Goal: Task Accomplishment & Management: Manage account settings

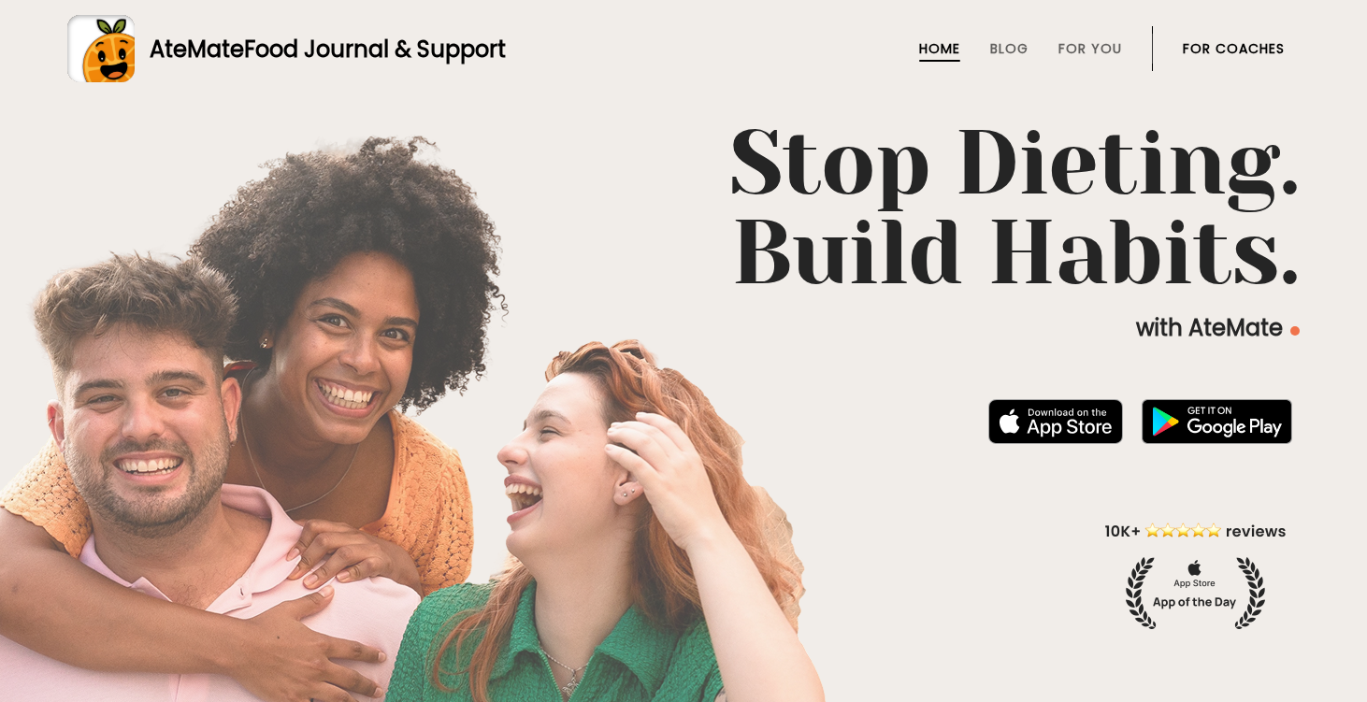
click at [1239, 48] on link "For Coaches" at bounding box center [1234, 48] width 102 height 15
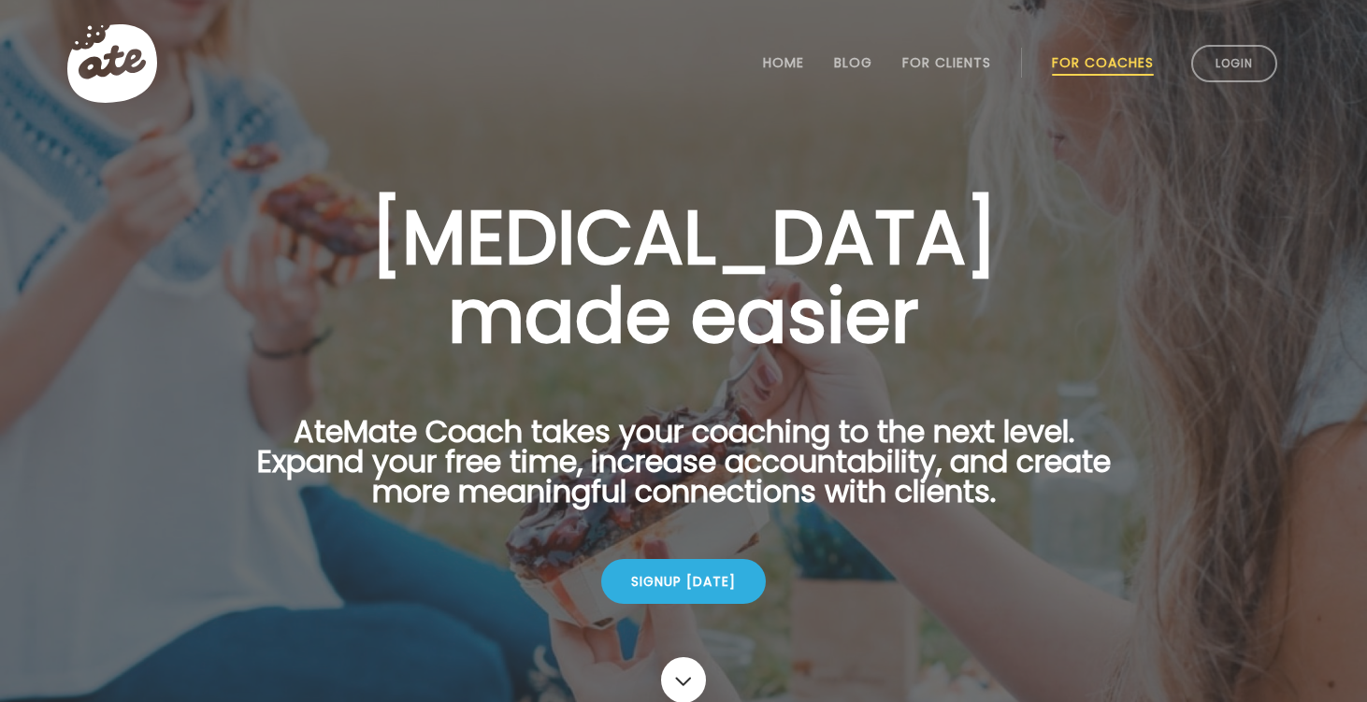
click at [1239, 48] on link "Login" at bounding box center [1234, 63] width 86 height 37
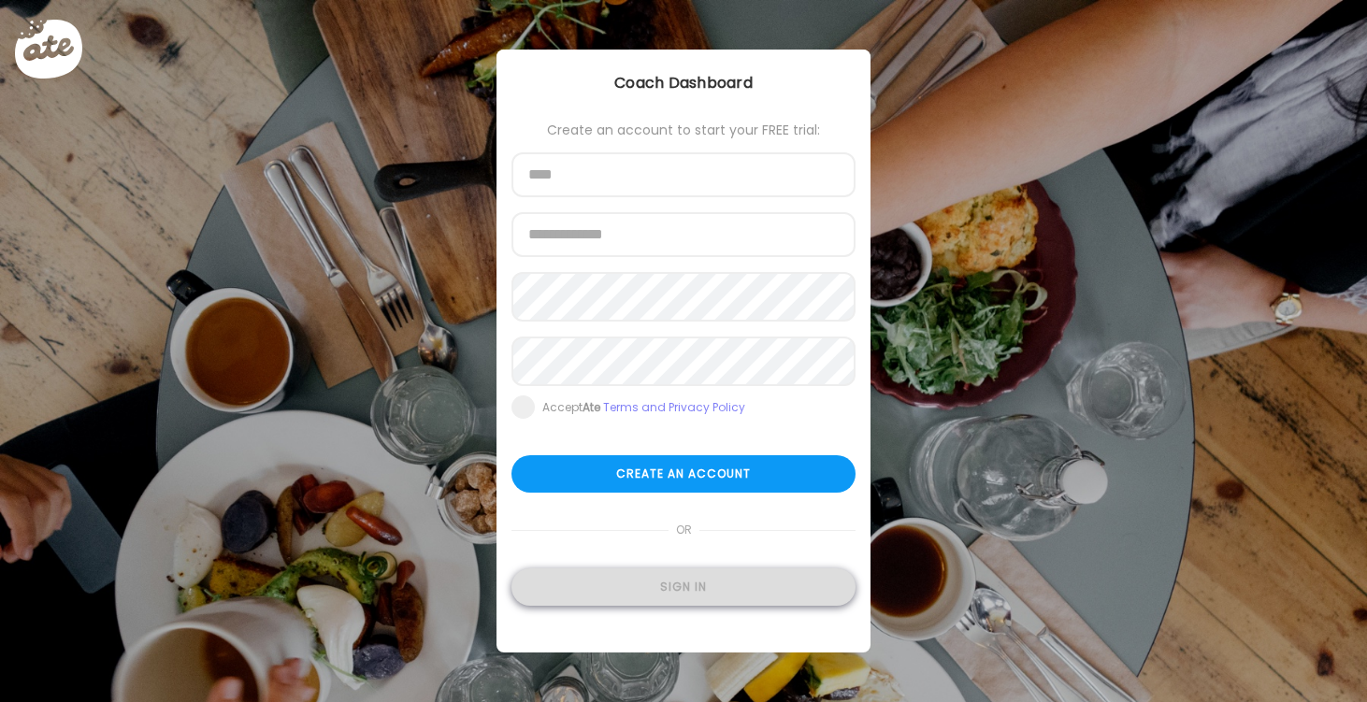
click at [675, 595] on div "Sign in" at bounding box center [683, 587] width 344 height 37
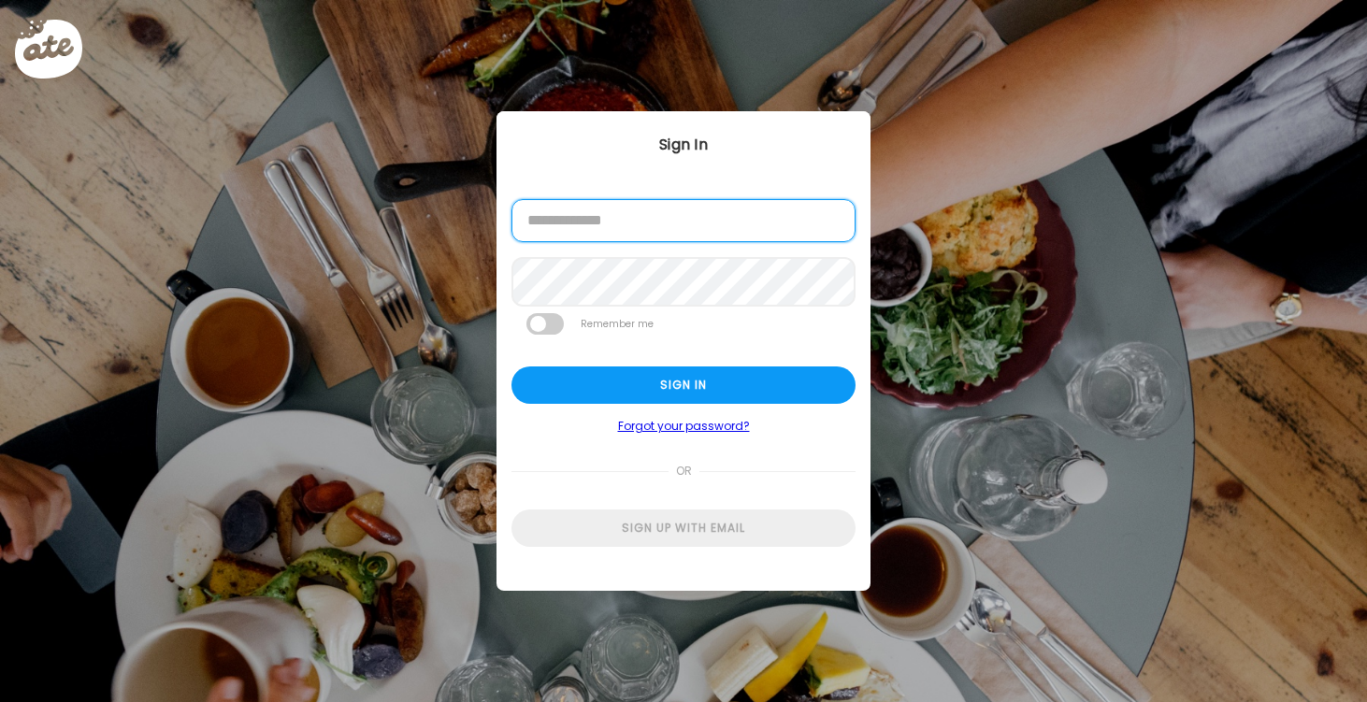
type input "**********"
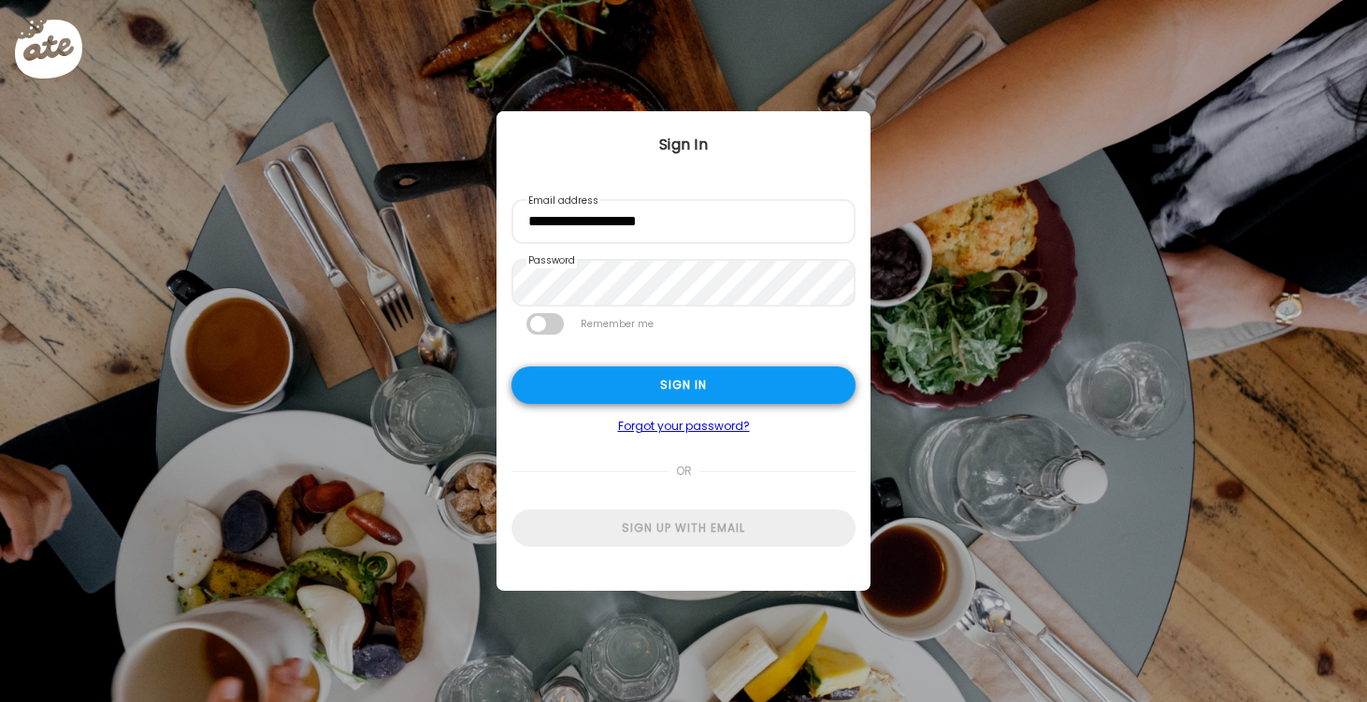
click at [667, 391] on div "Sign in" at bounding box center [683, 385] width 344 height 37
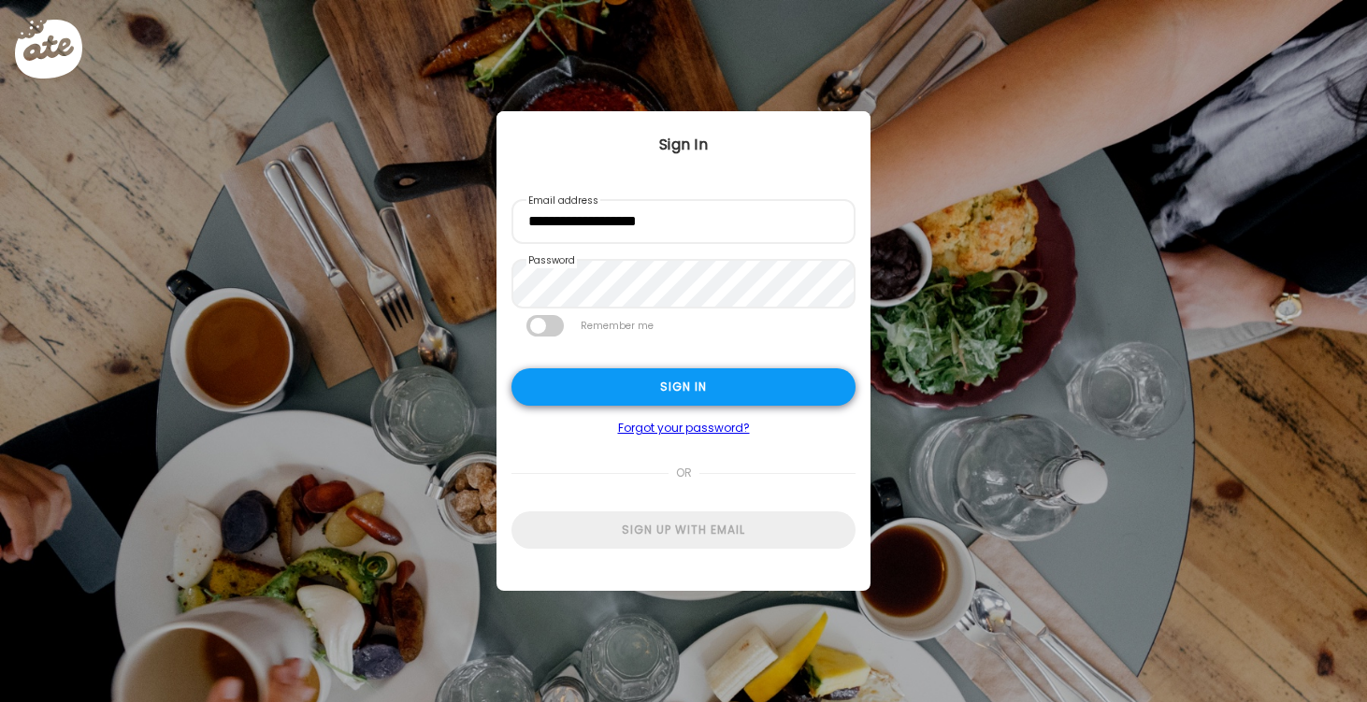
type textarea "**********"
type input "*********"
type input "**********"
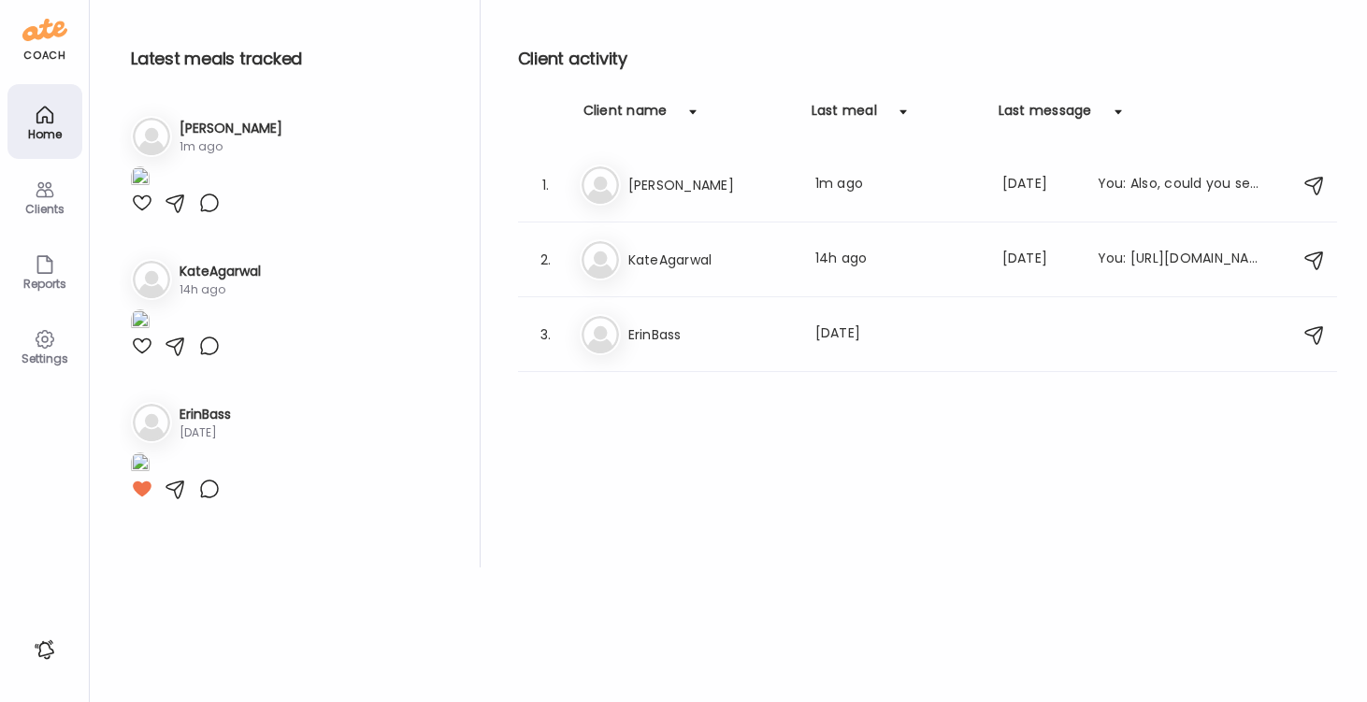
click at [150, 192] on img at bounding box center [140, 178] width 19 height 25
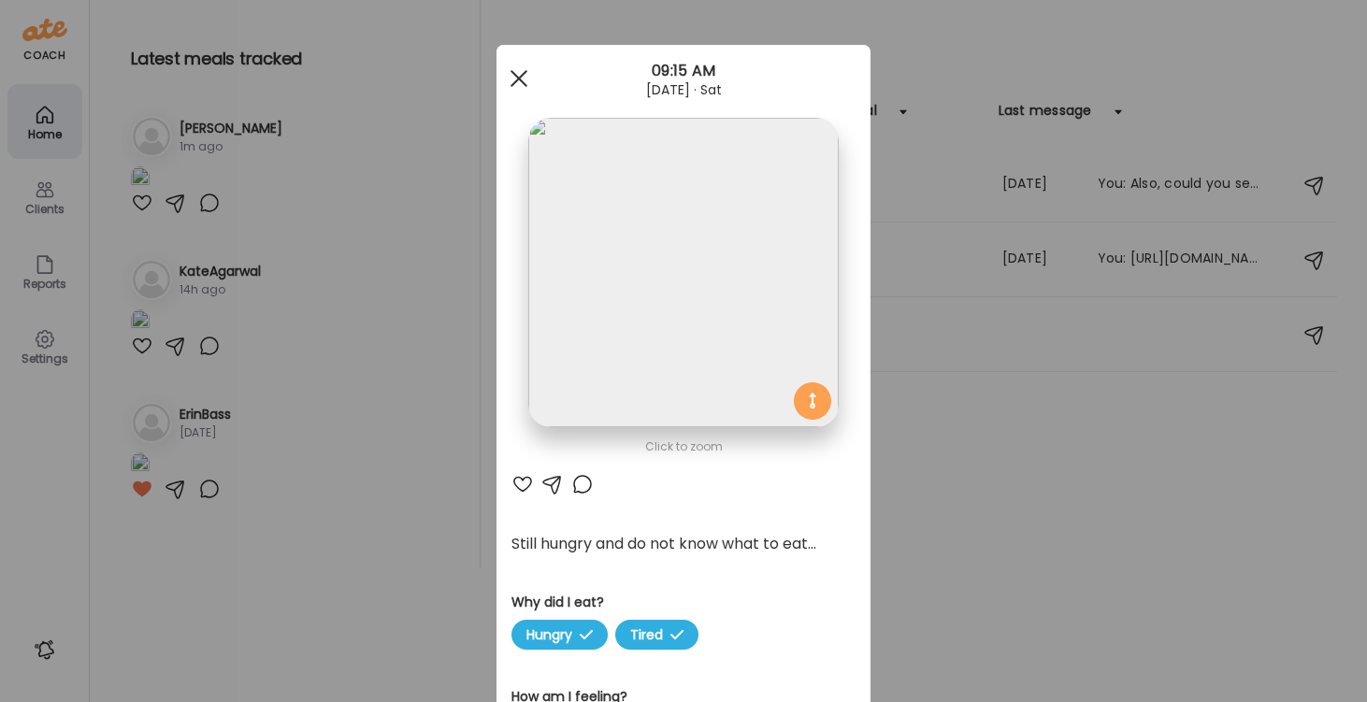
click at [521, 71] on div at bounding box center [518, 78] width 37 height 37
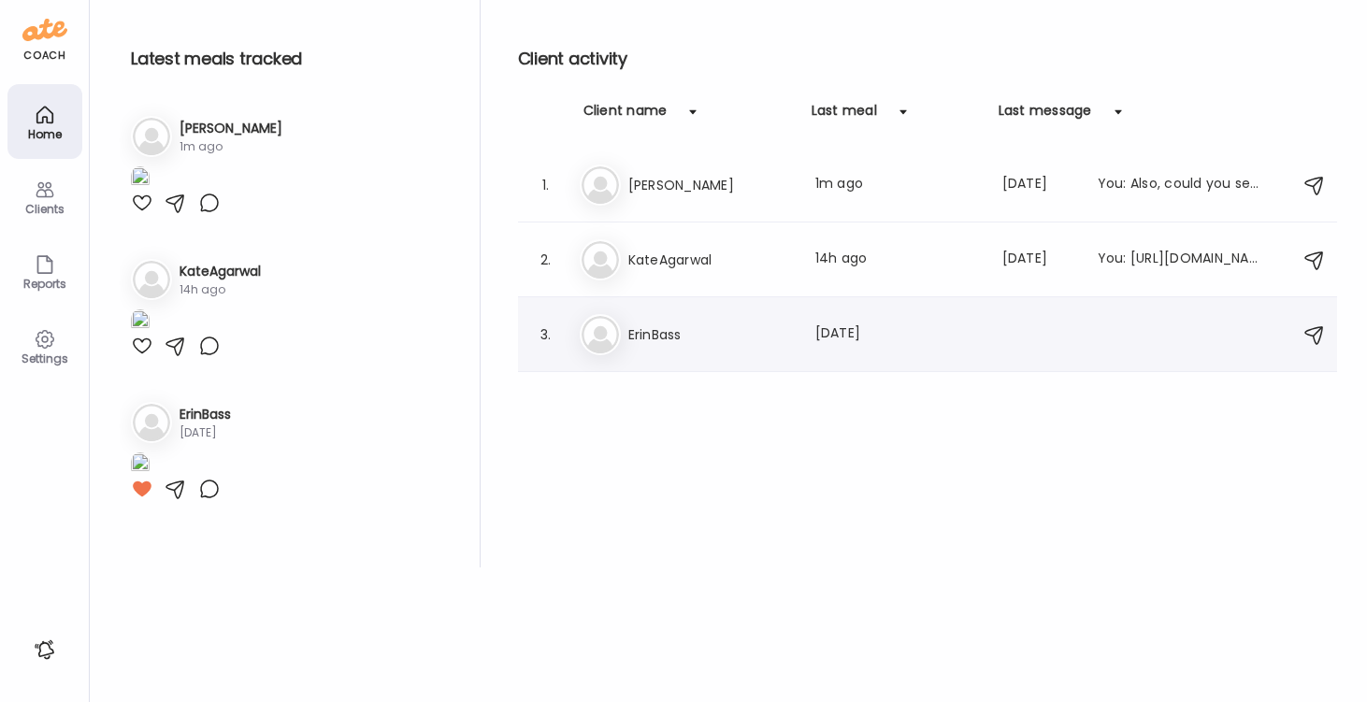
click at [671, 324] on h3 "ErinBass" at bounding box center [710, 335] width 165 height 22
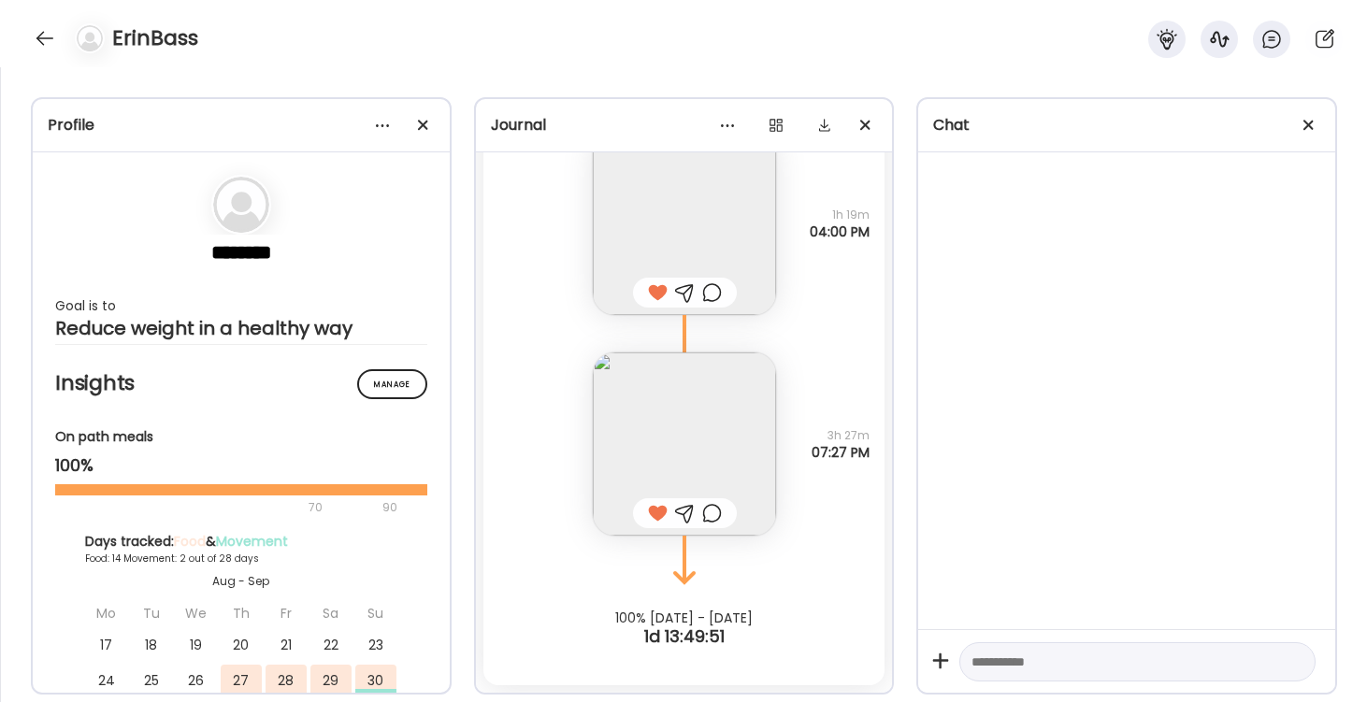
scroll to position [14193, 0]
click at [41, 41] on div at bounding box center [45, 38] width 30 height 30
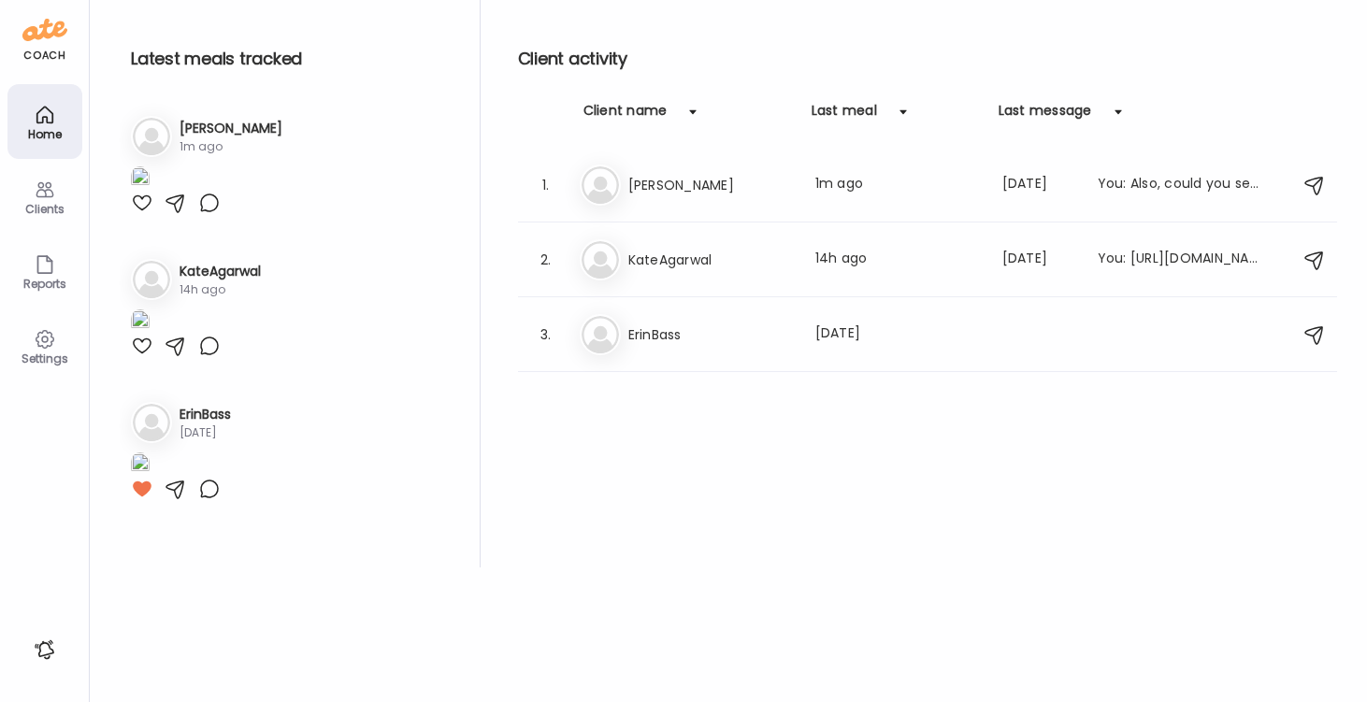
click at [199, 129] on h3 "[PERSON_NAME]" at bounding box center [231, 129] width 103 height 20
click at [207, 124] on h3 "[PERSON_NAME]" at bounding box center [231, 129] width 103 height 20
click at [630, 183] on h3 "[PERSON_NAME]" at bounding box center [710, 185] width 165 height 22
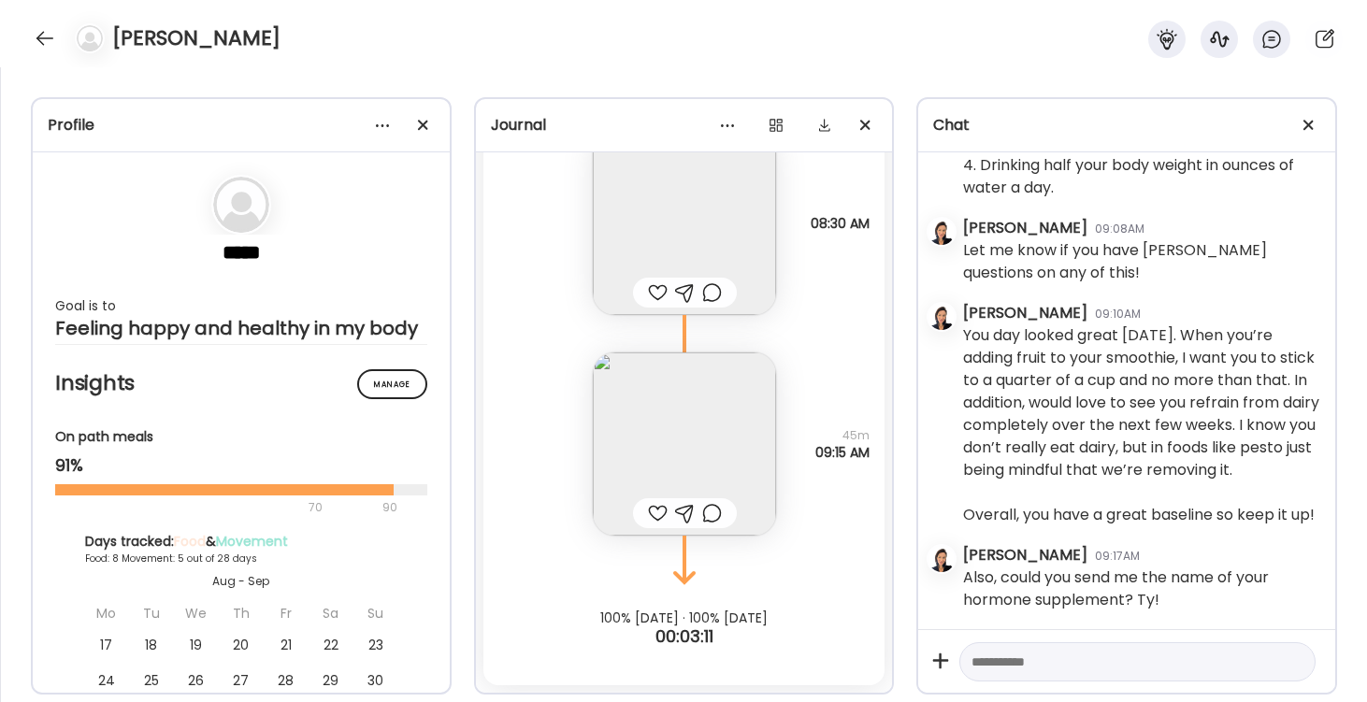
scroll to position [15154, 0]
click at [697, 441] on img at bounding box center [684, 444] width 183 height 183
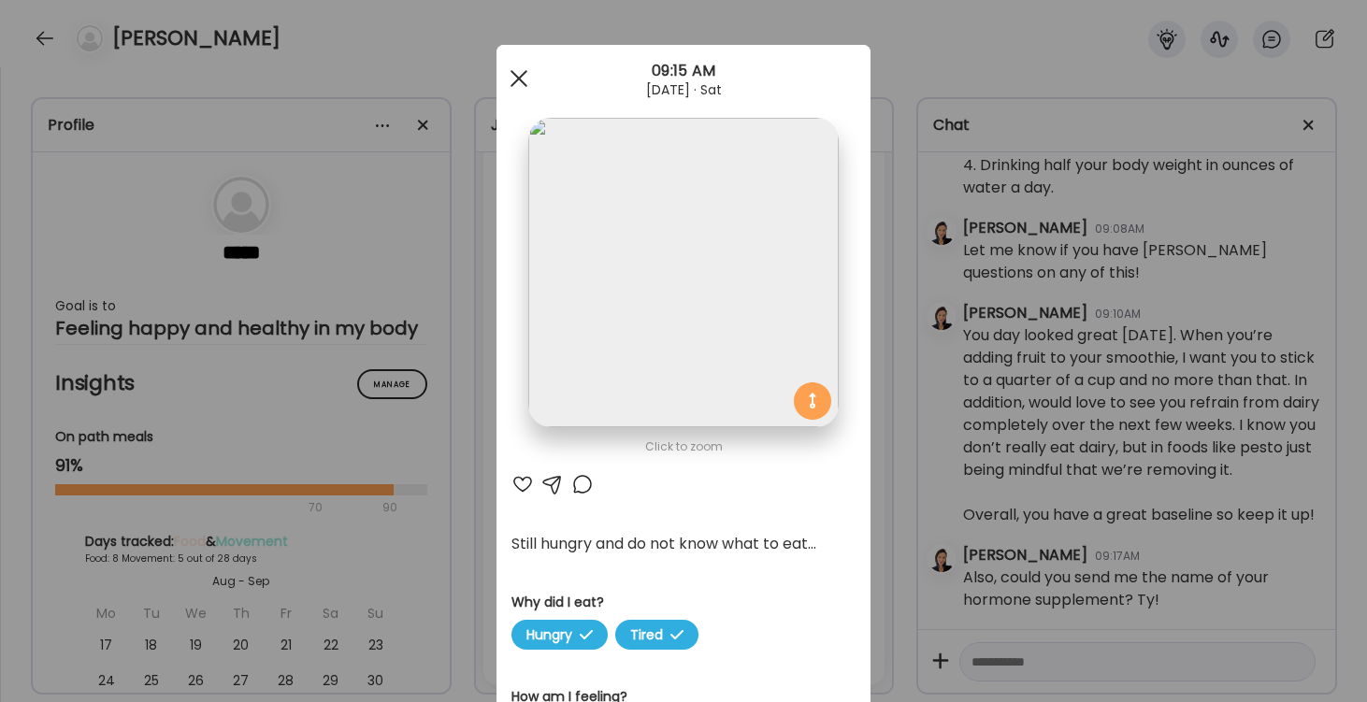
click at [521, 67] on div at bounding box center [518, 78] width 37 height 37
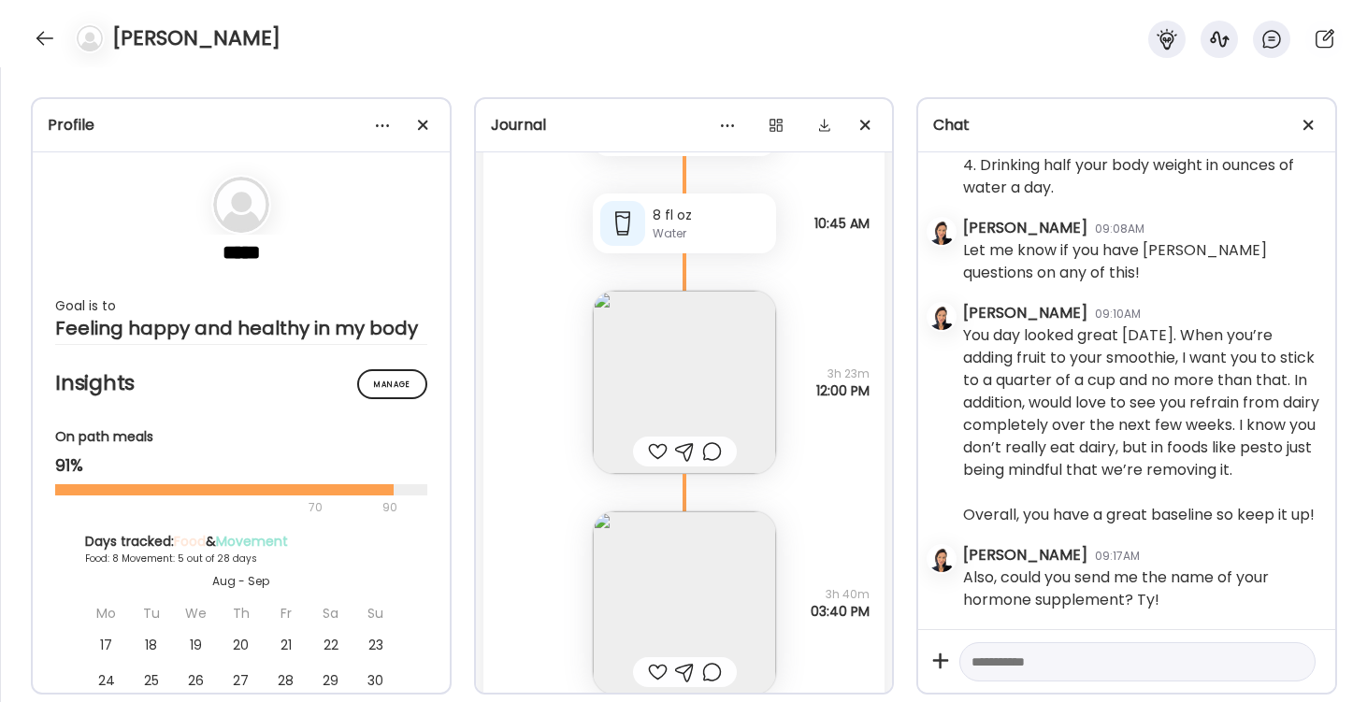
scroll to position [13549, 0]
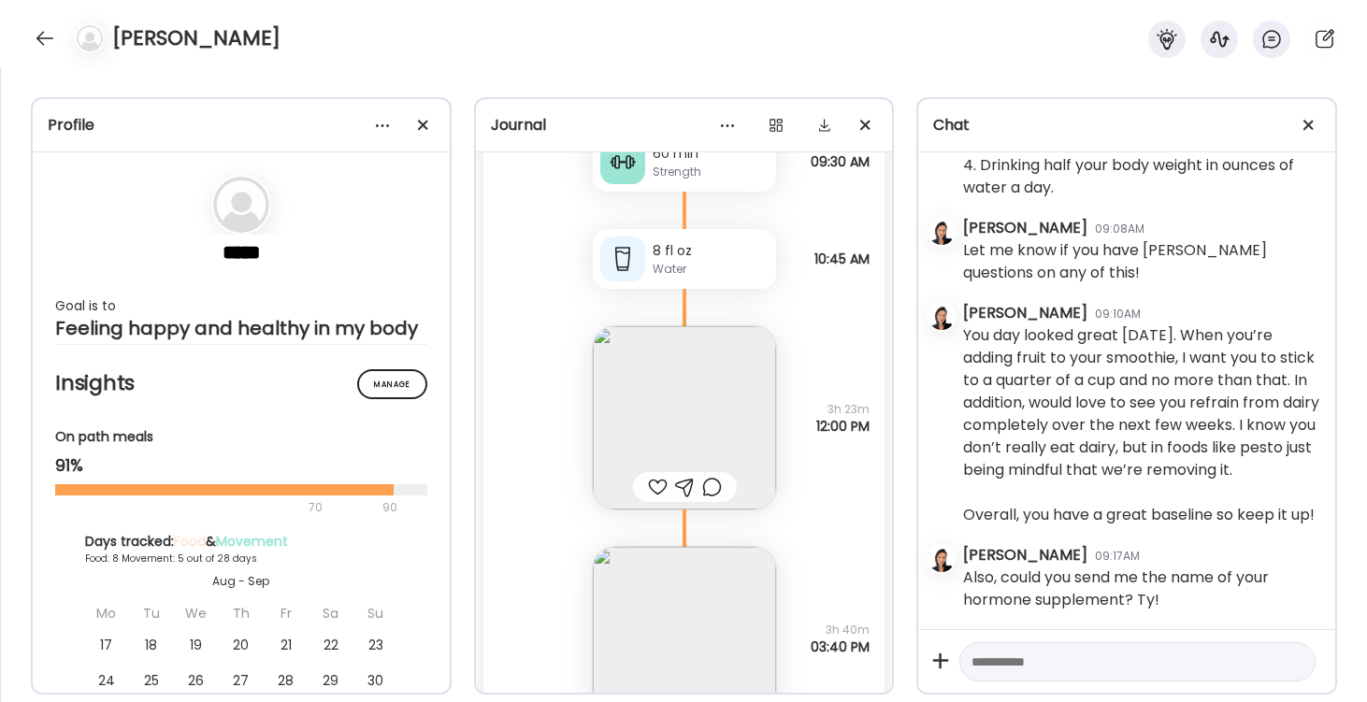
click at [693, 406] on img at bounding box center [684, 417] width 183 height 183
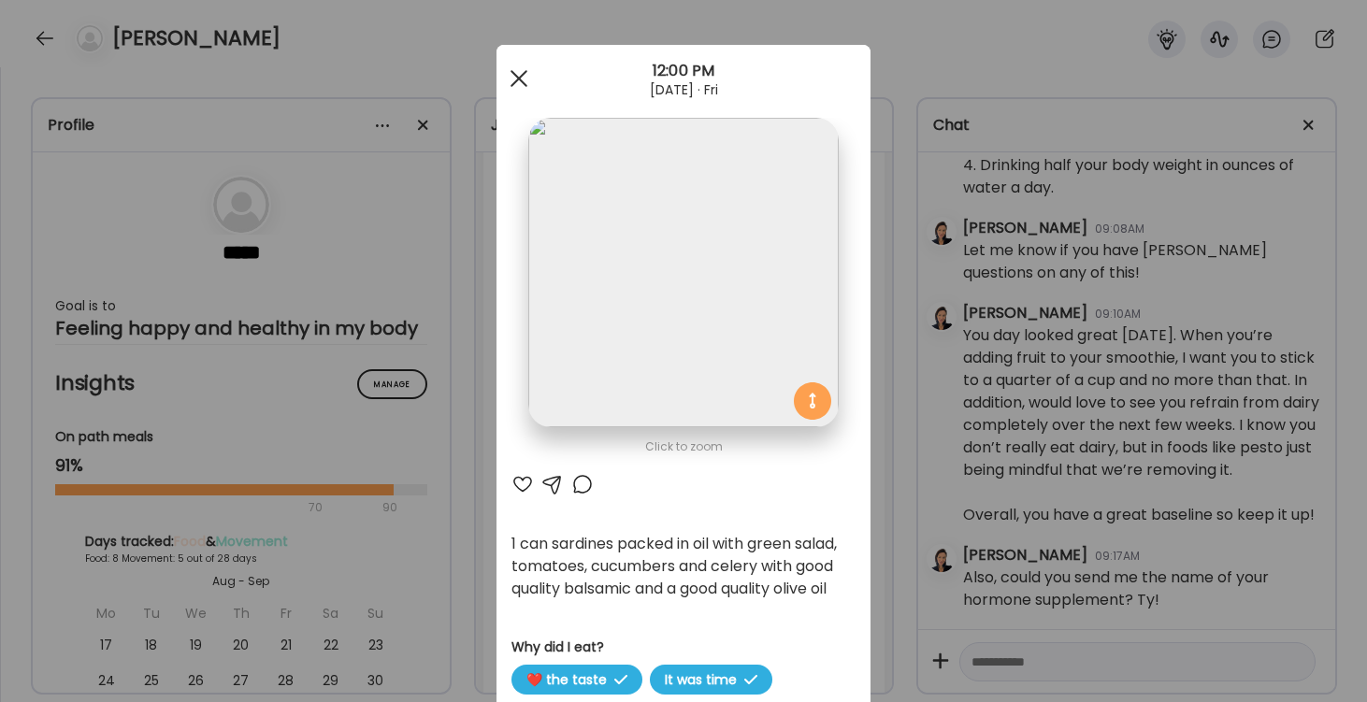
click at [520, 69] on div at bounding box center [518, 78] width 37 height 37
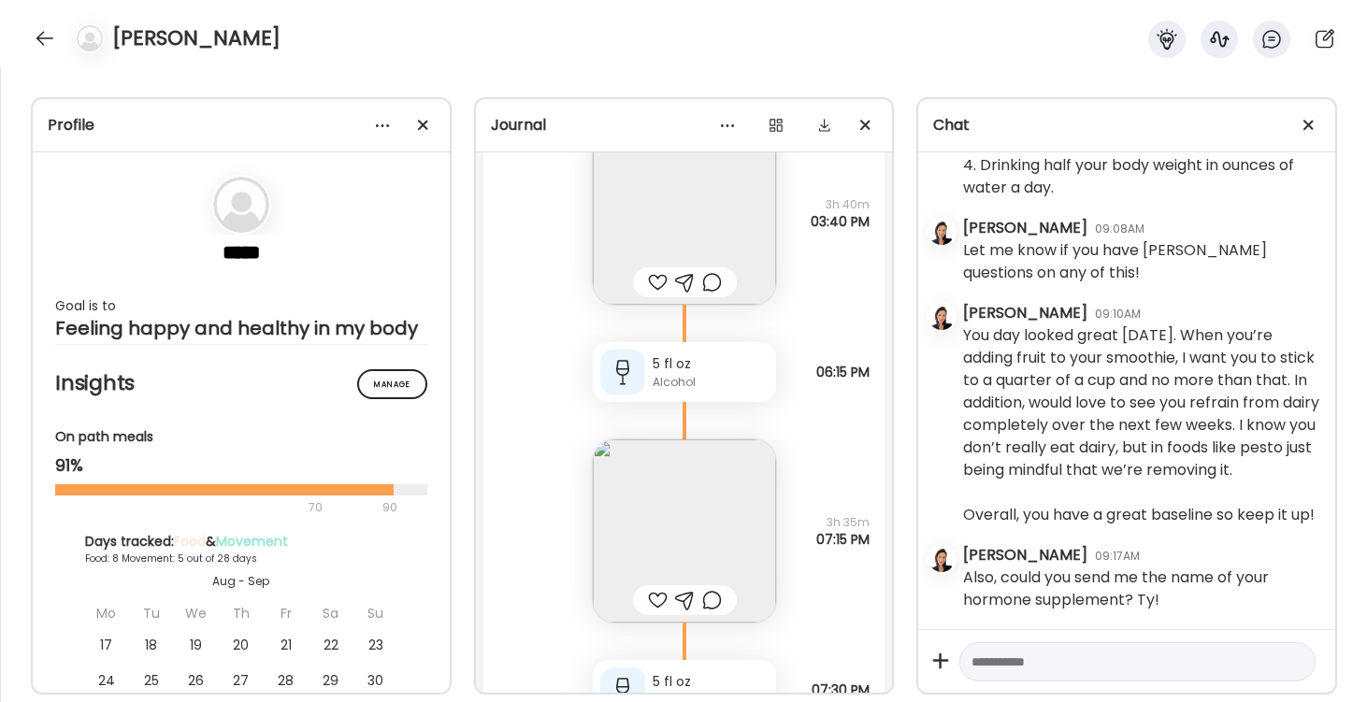
scroll to position [13986, 0]
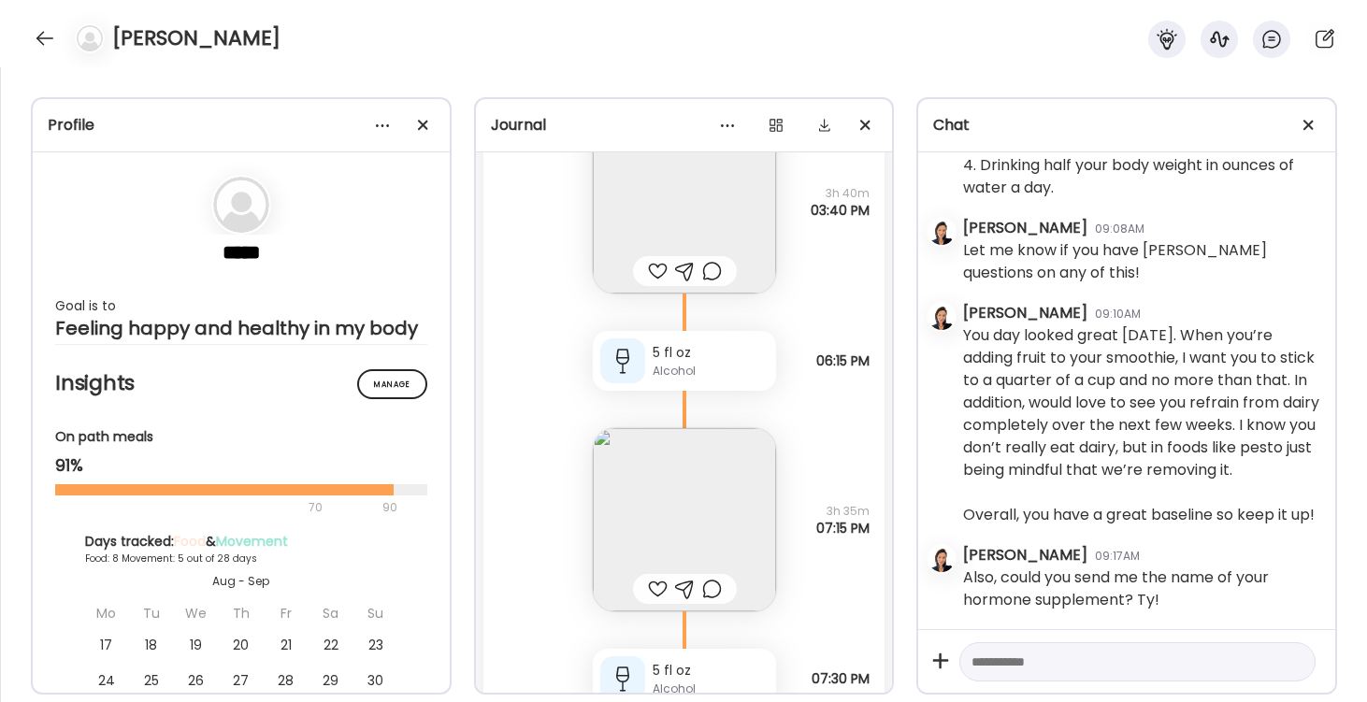
click at [684, 499] on img at bounding box center [684, 519] width 183 height 183
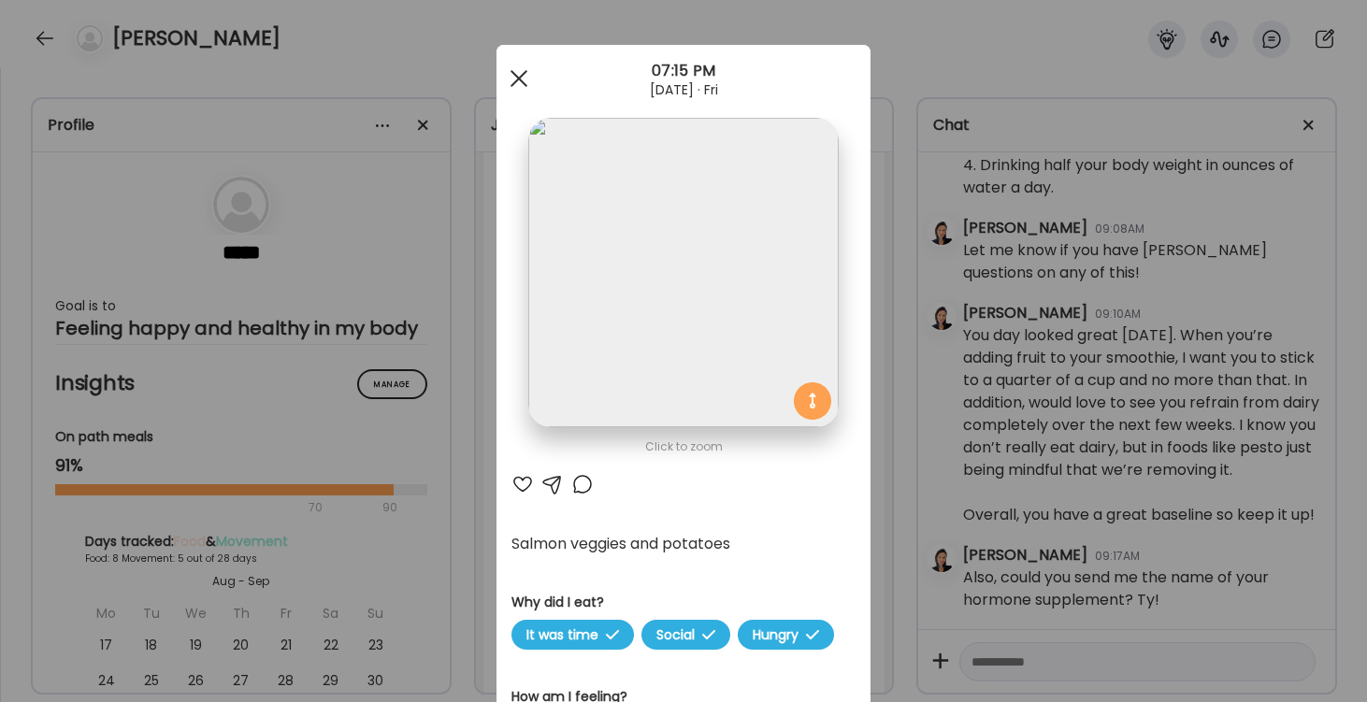
click at [515, 81] on span at bounding box center [519, 78] width 17 height 17
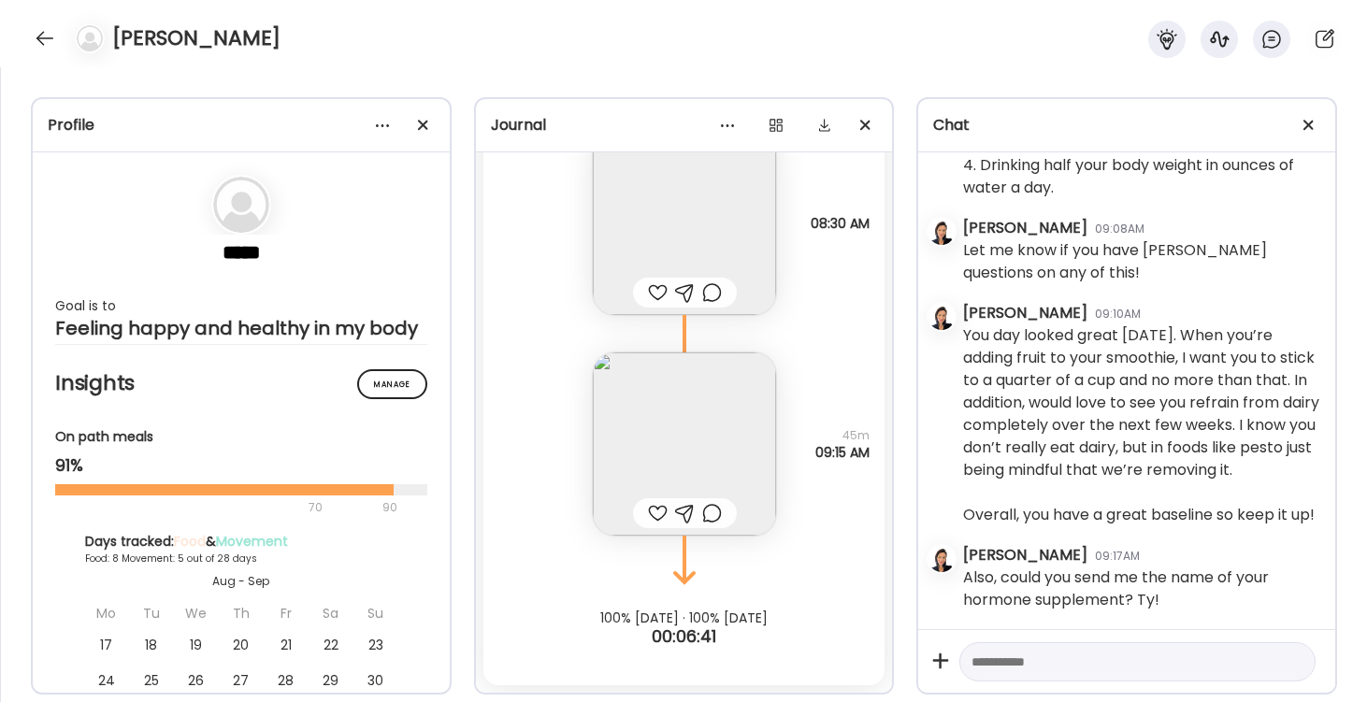
scroll to position [15154, 0]
